Goal: Navigation & Orientation: Find specific page/section

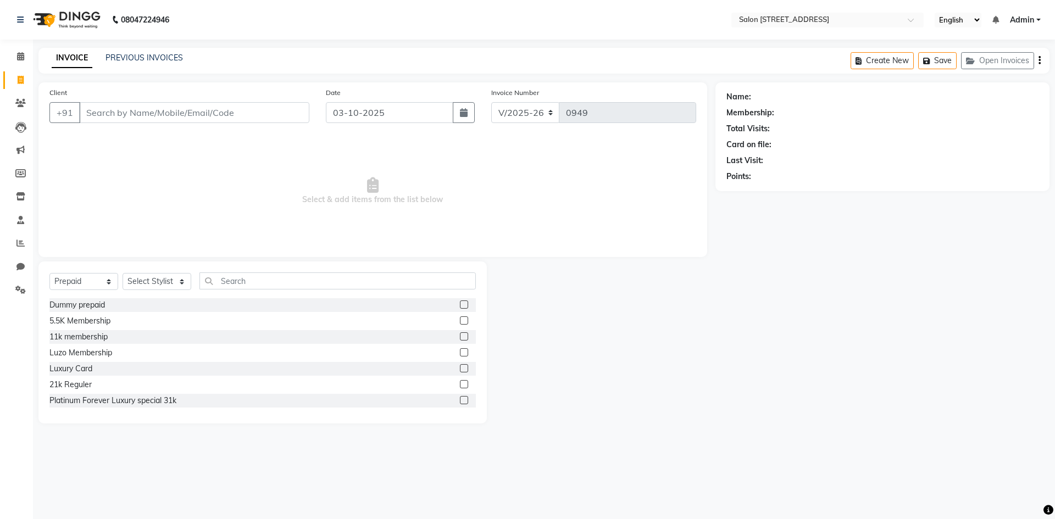
select select "7707"
select select "P"
click at [24, 99] on icon at bounding box center [20, 103] width 10 height 8
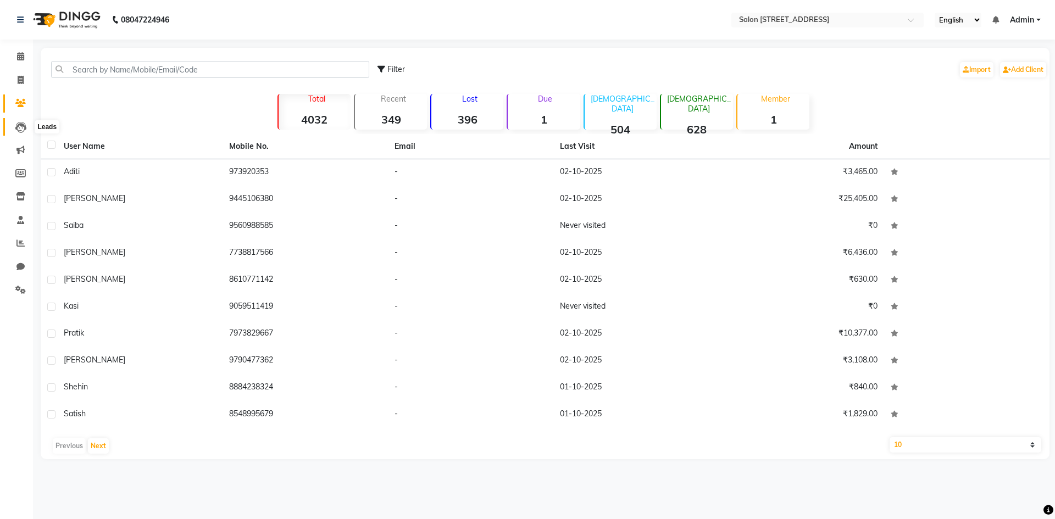
click at [24, 121] on span at bounding box center [20, 127] width 19 height 13
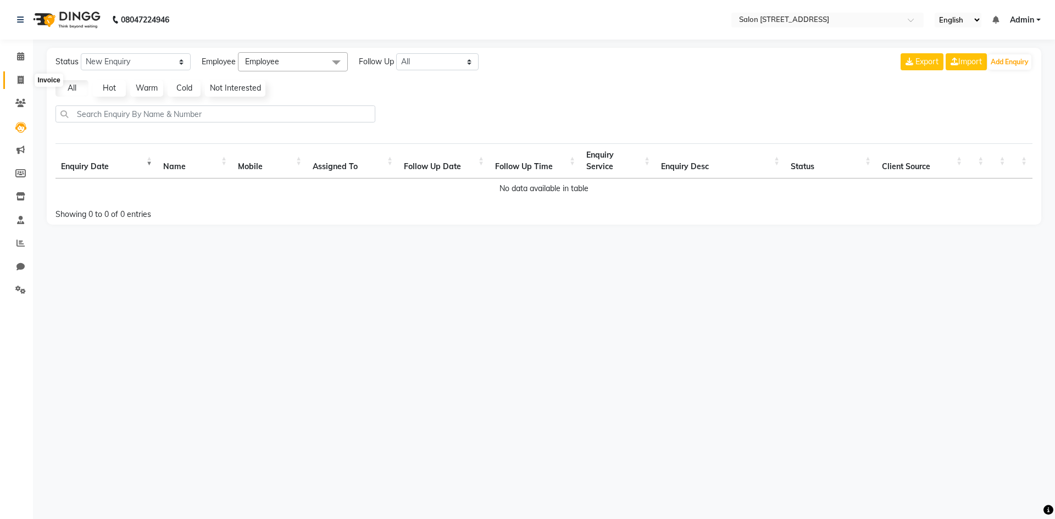
click at [25, 82] on span at bounding box center [20, 80] width 19 height 13
select select "7707"
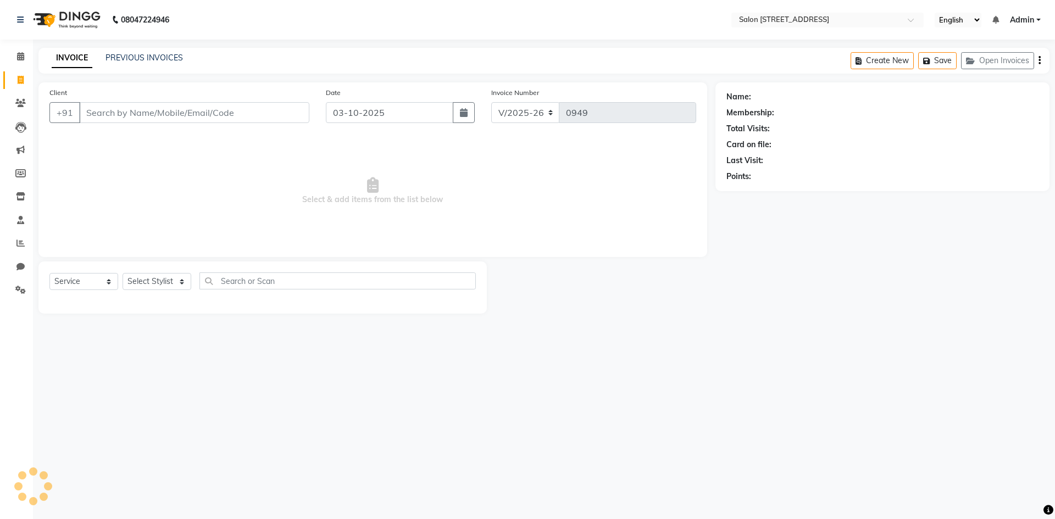
select select "P"
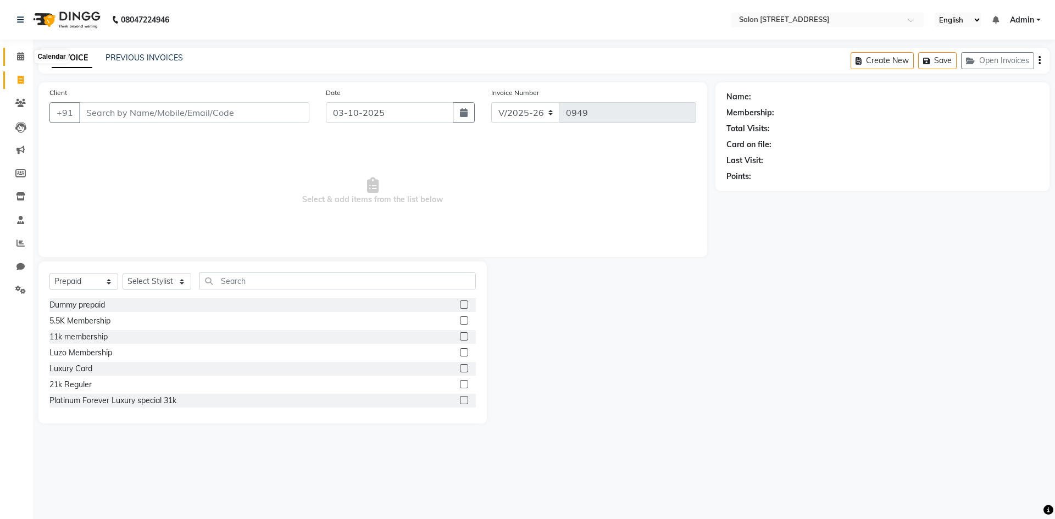
click at [23, 59] on icon at bounding box center [20, 56] width 7 height 8
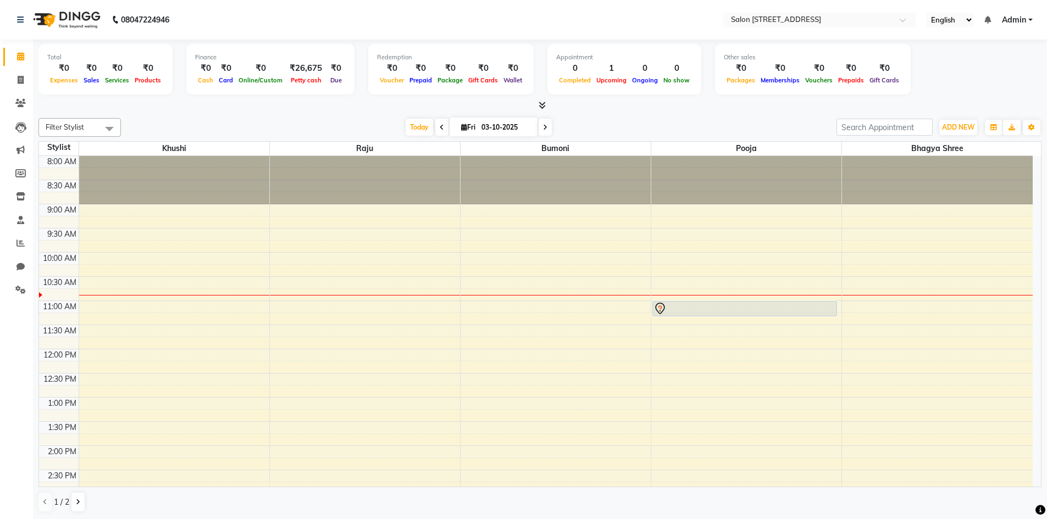
click at [440, 130] on icon at bounding box center [442, 127] width 4 height 7
type input "02-10-2025"
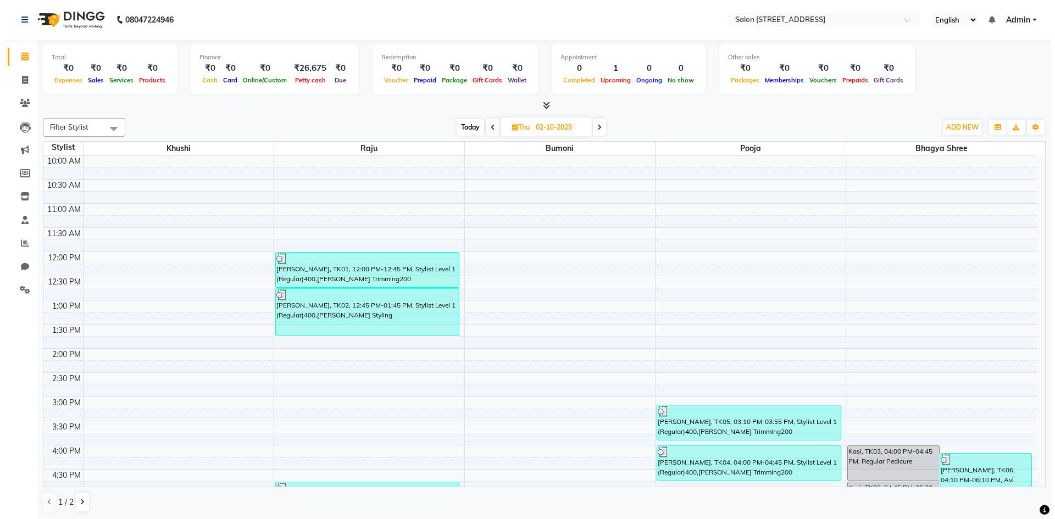
scroll to position [297, 0]
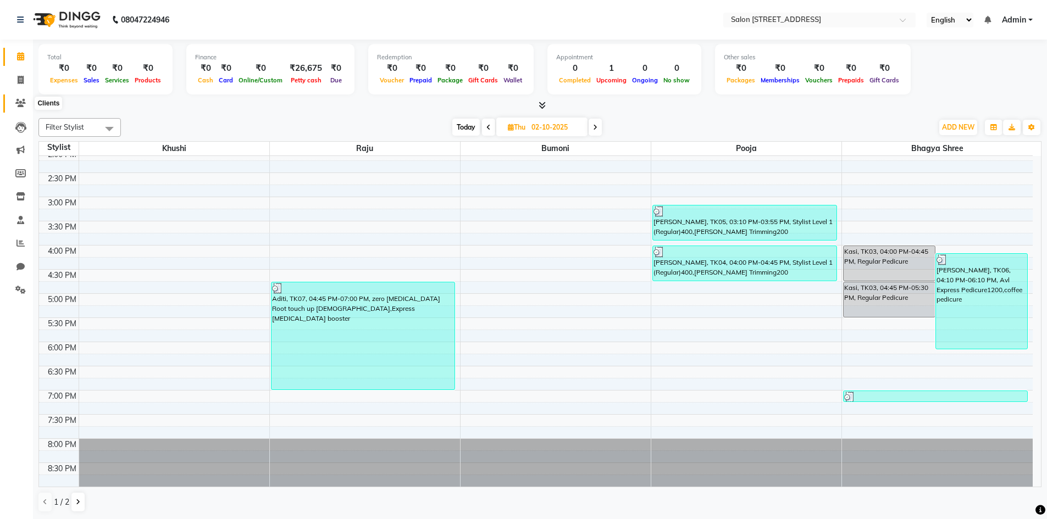
click at [20, 98] on span at bounding box center [20, 103] width 19 height 13
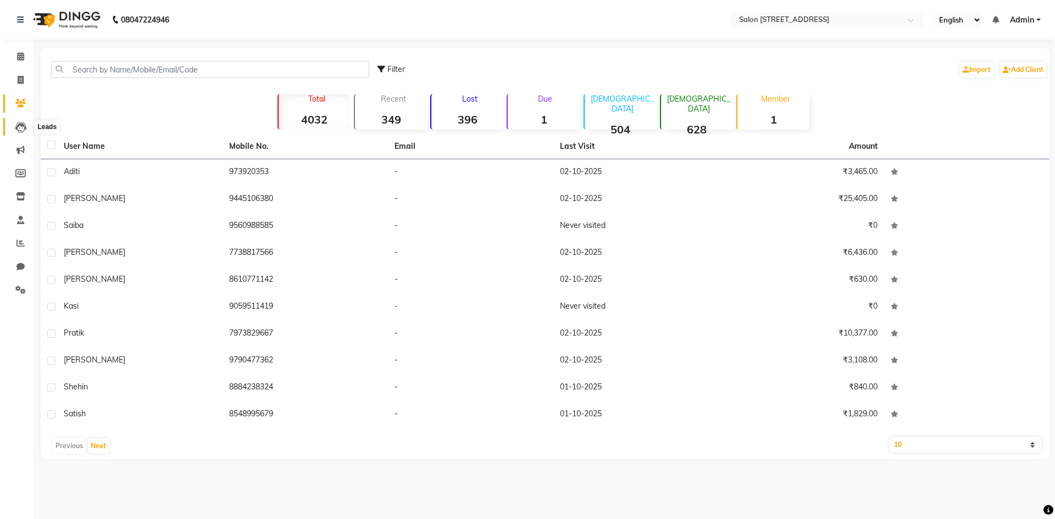
click at [22, 127] on icon at bounding box center [20, 127] width 11 height 11
